Goal: Learn about a topic

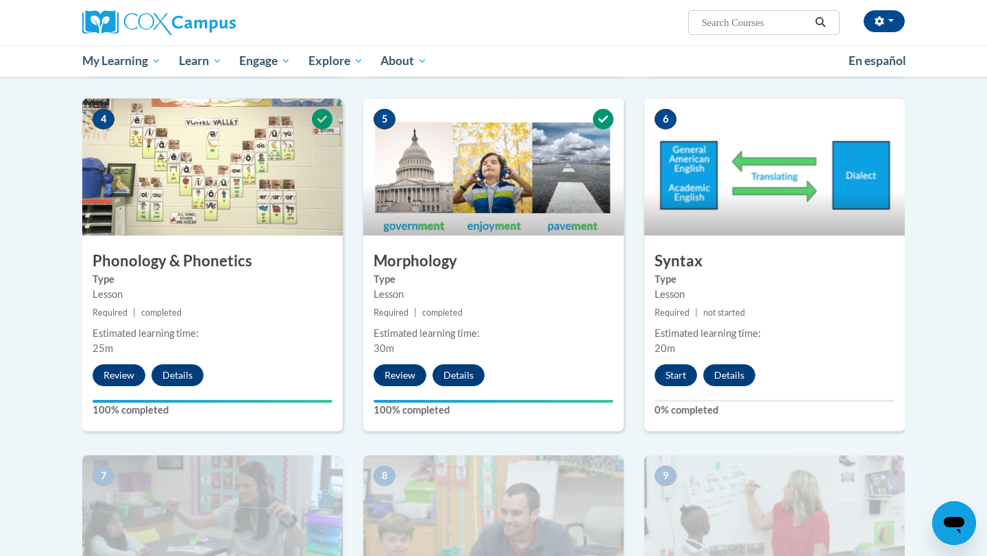
scroll to position [658, 0]
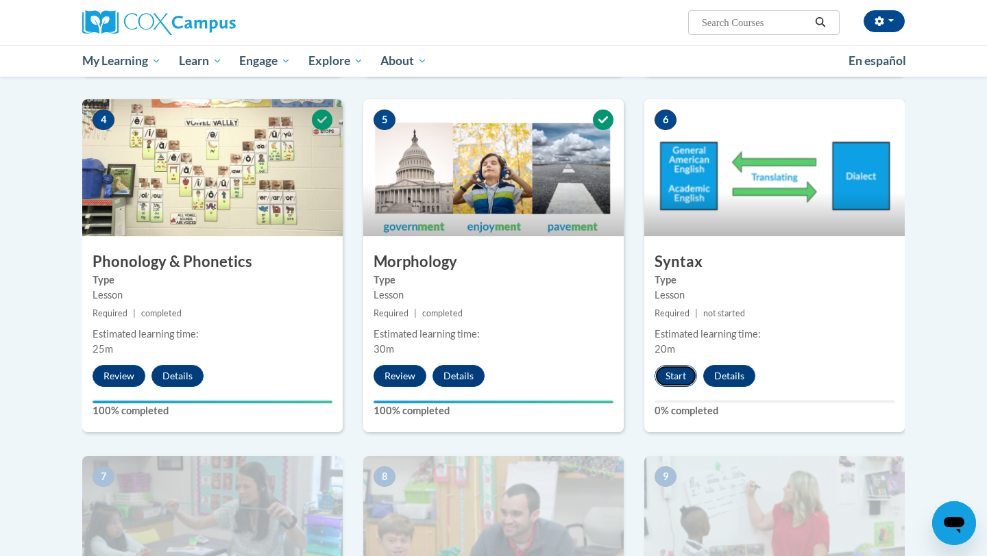
click at [676, 379] on button "Start" at bounding box center [675, 376] width 42 height 22
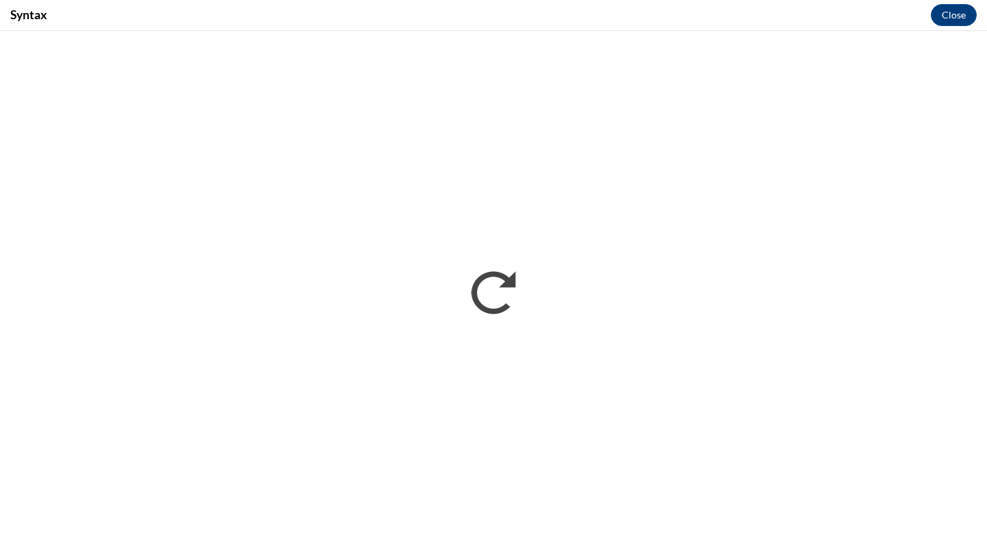
scroll to position [0, 0]
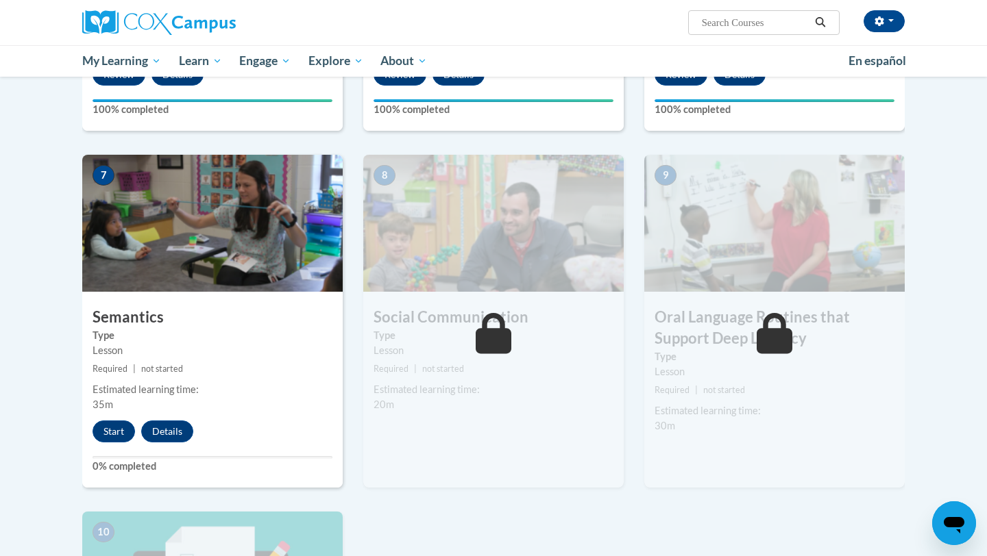
scroll to position [958, 0]
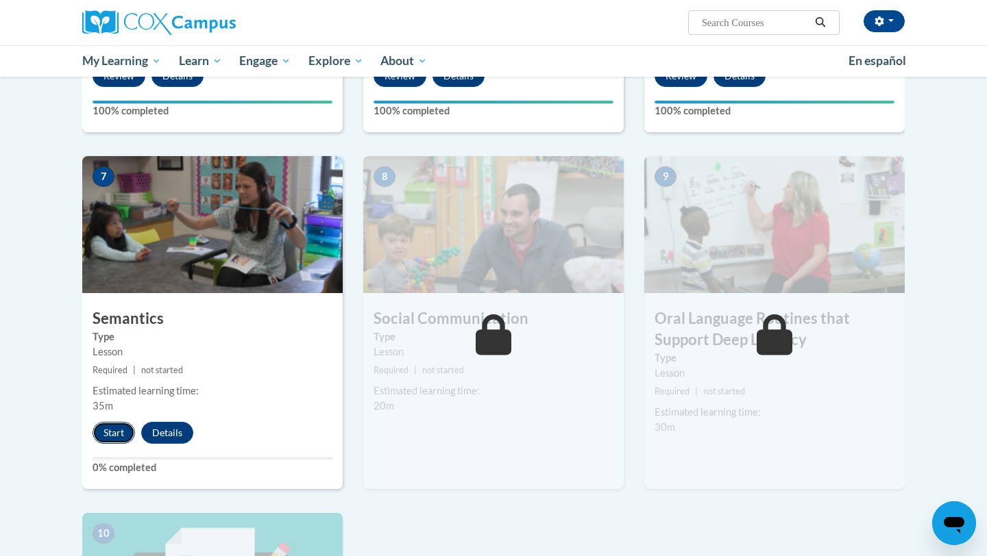
click at [119, 428] on button "Start" at bounding box center [114, 433] width 42 height 22
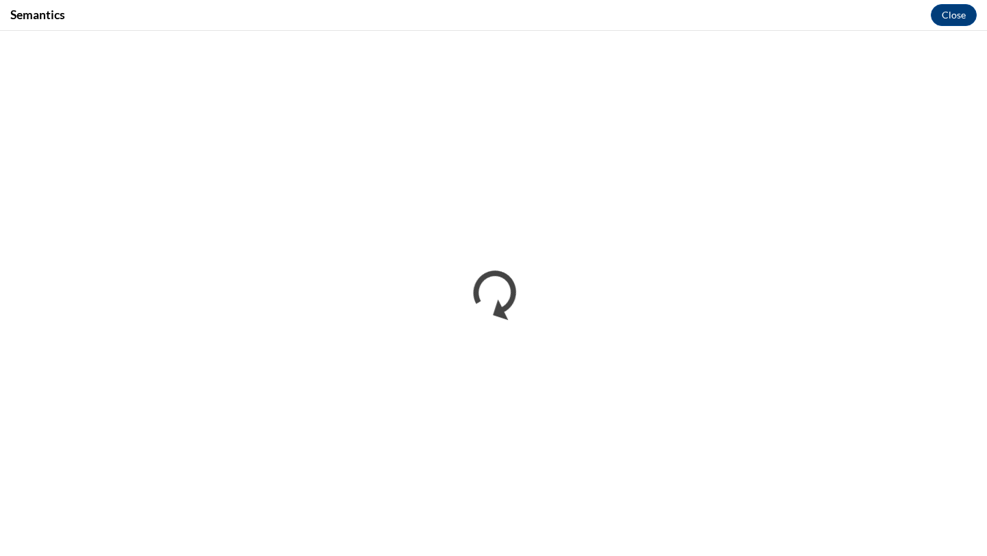
scroll to position [0, 0]
